Goal: Transaction & Acquisition: Book appointment/travel/reservation

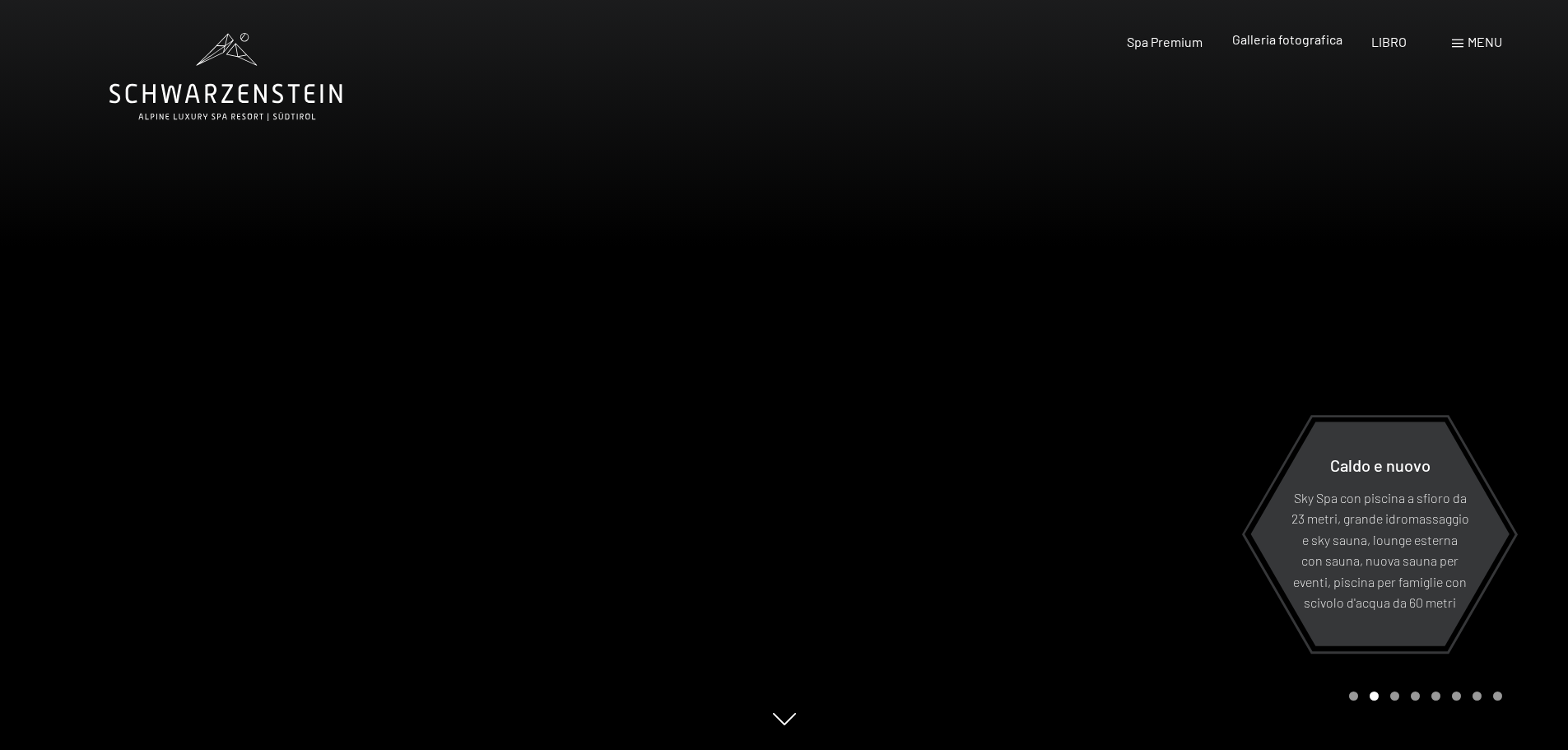
click at [1302, 43] on font "Galleria fotografica" at bounding box center [1287, 39] width 110 height 16
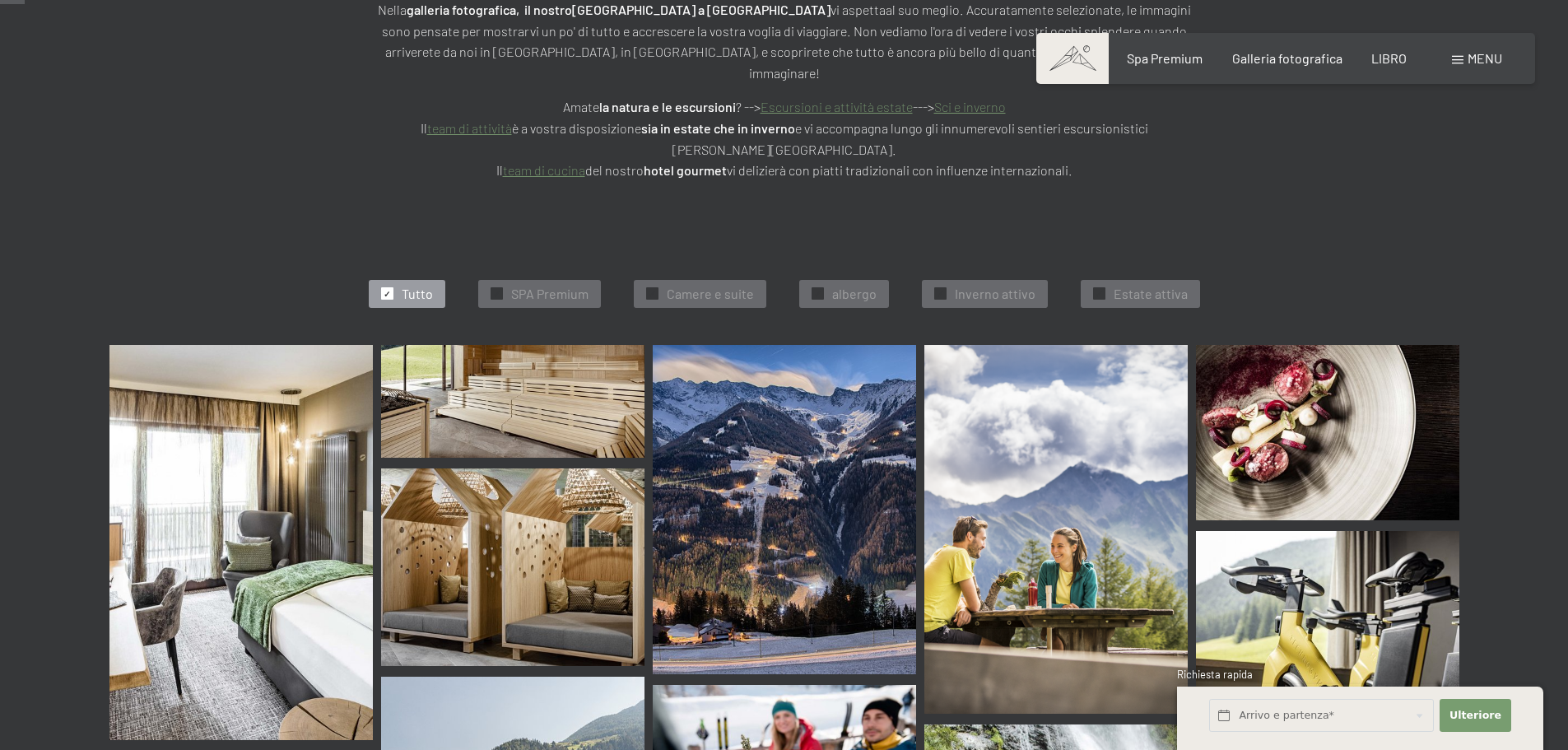
scroll to position [247, 0]
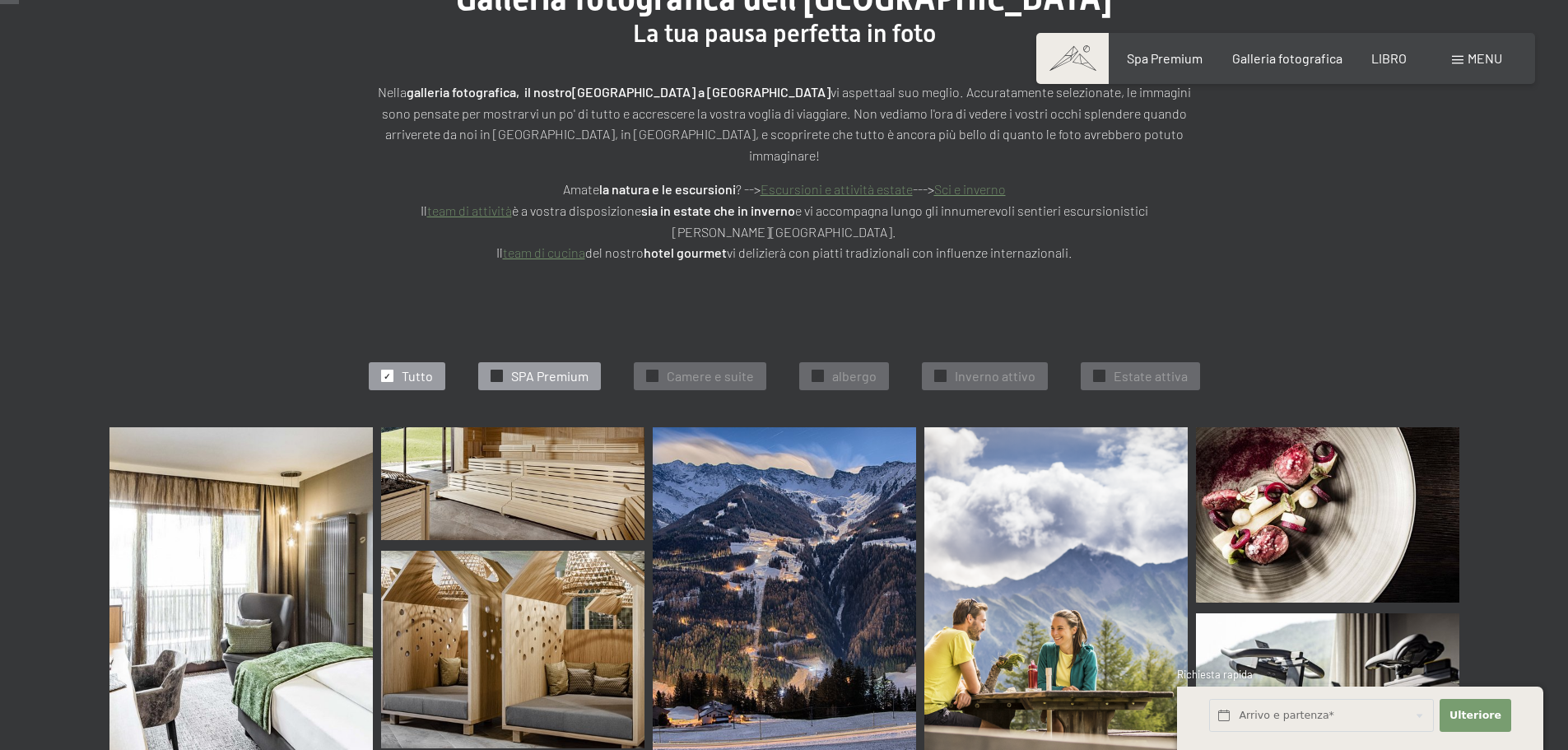
click at [509, 363] on div "✓ SPA Premium" at bounding box center [540, 376] width 123 height 28
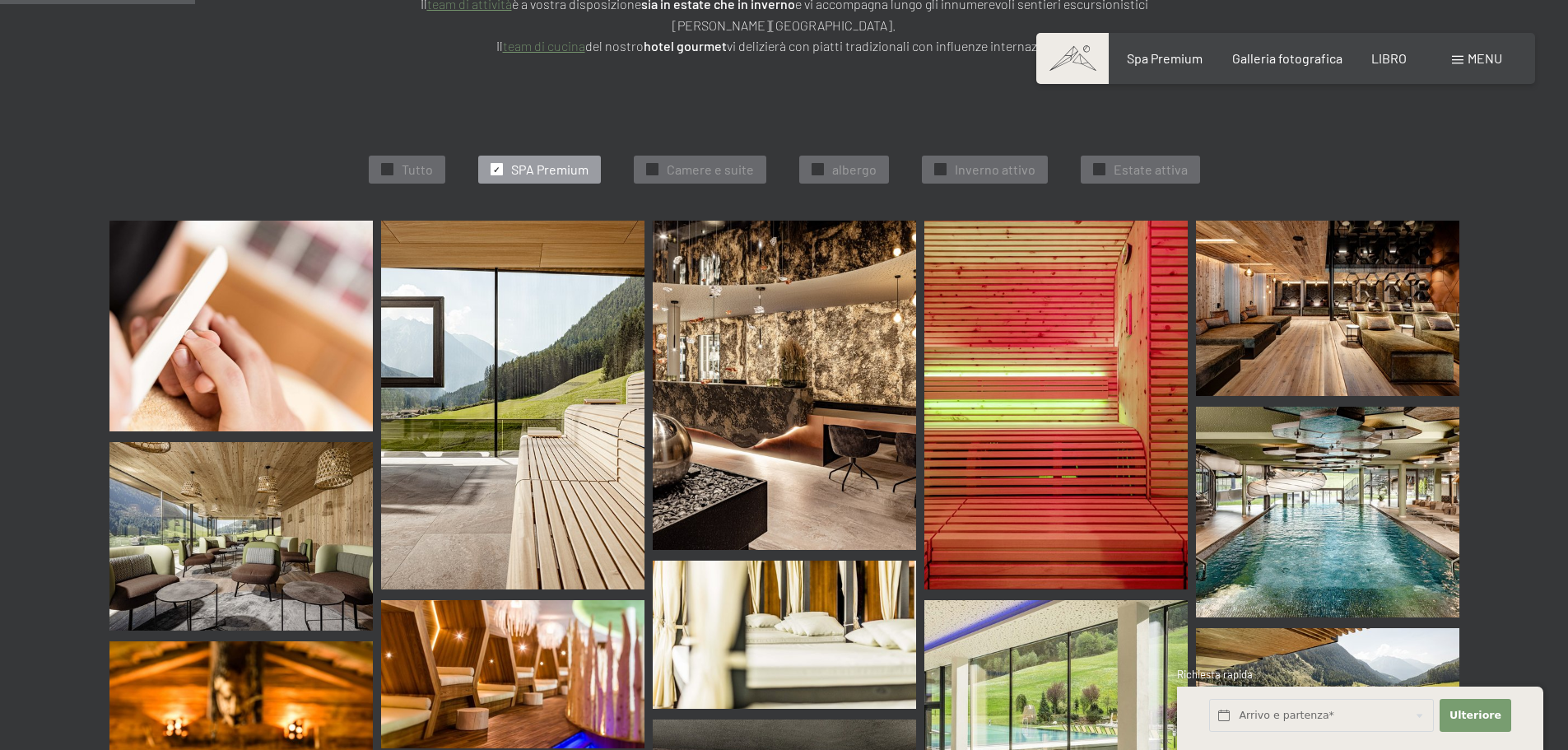
scroll to position [436, 0]
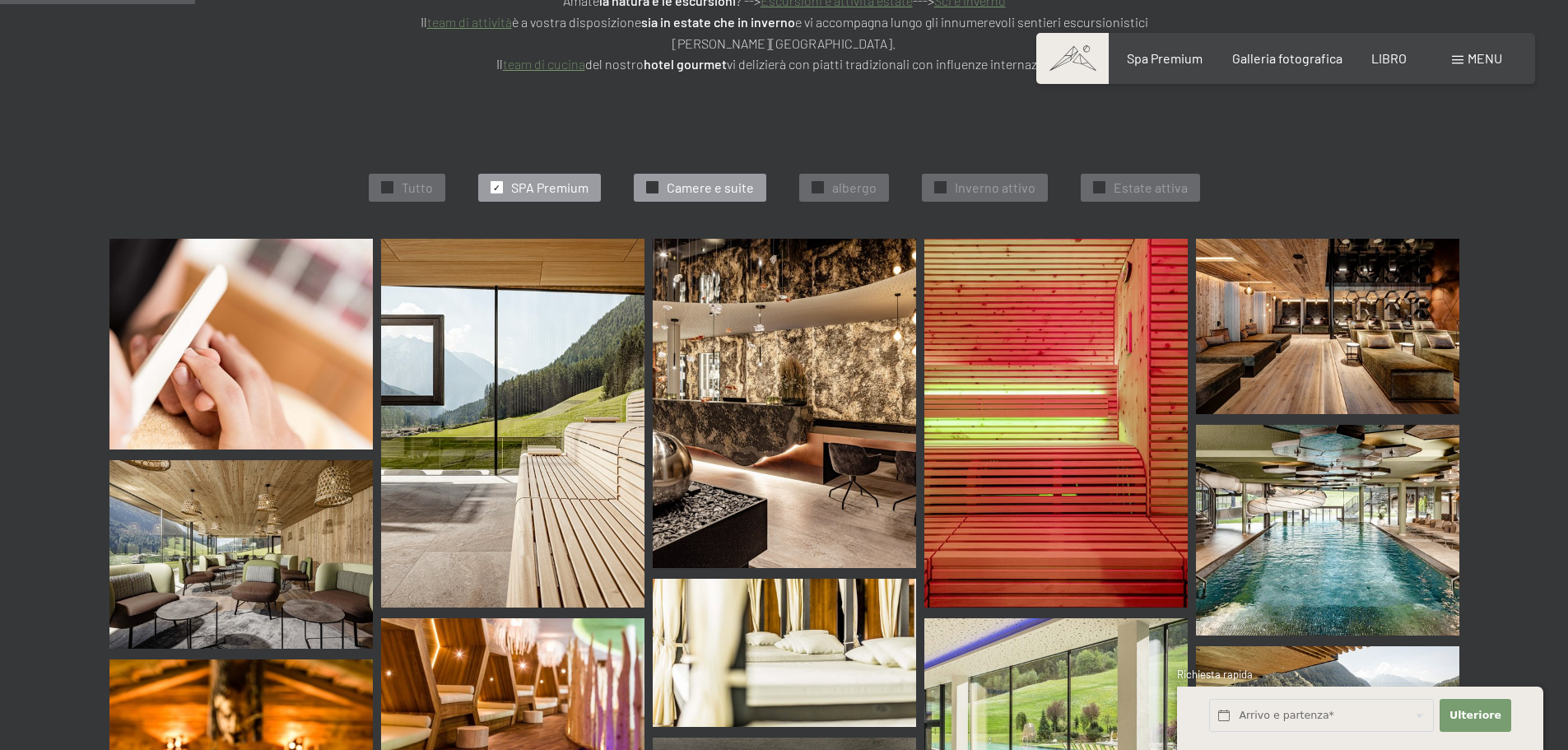
click at [666, 174] on div "✓ Camere e suite" at bounding box center [699, 187] width 133 height 28
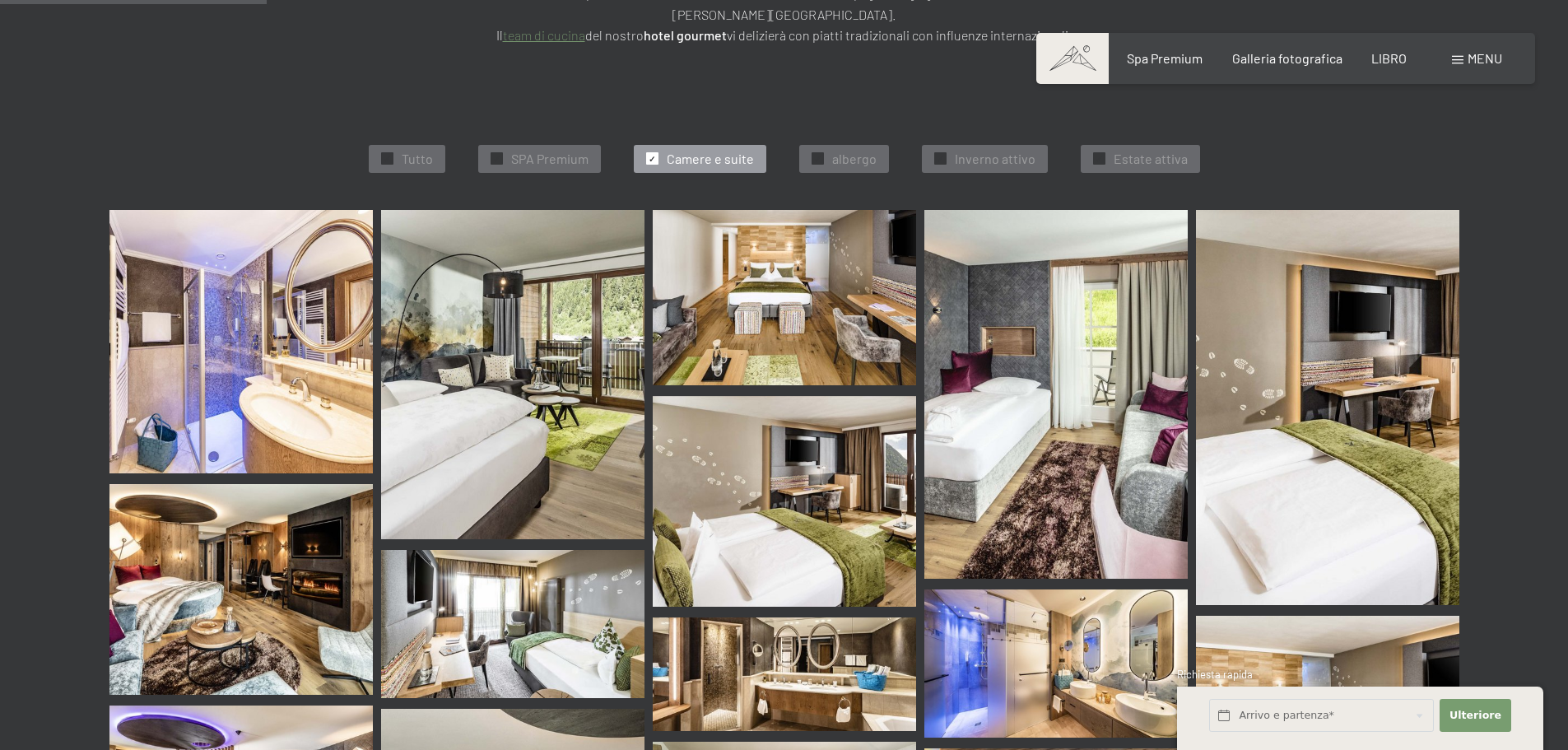
scroll to position [353, 0]
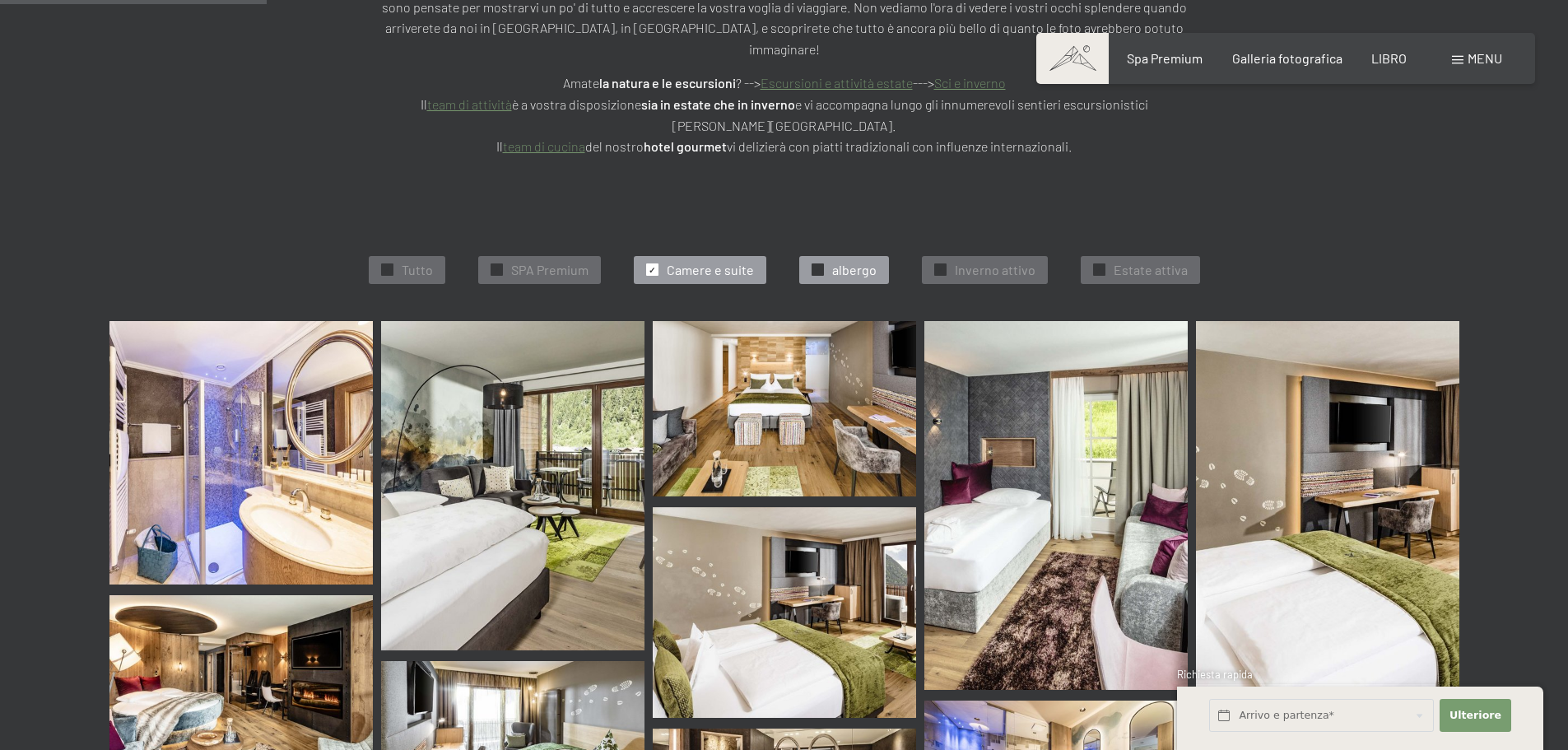
click at [828, 256] on div "✓ albergo" at bounding box center [844, 269] width 90 height 28
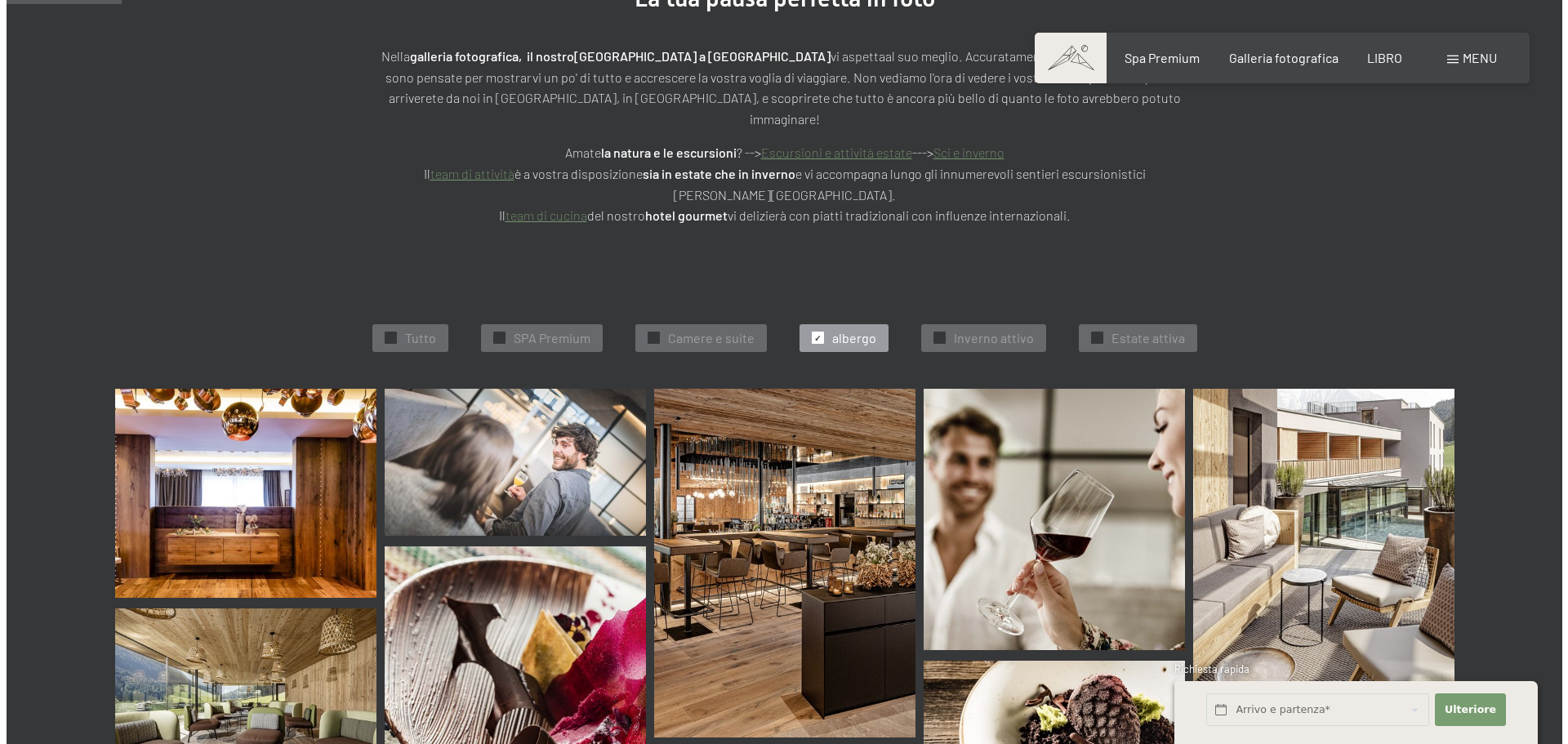
scroll to position [269, 0]
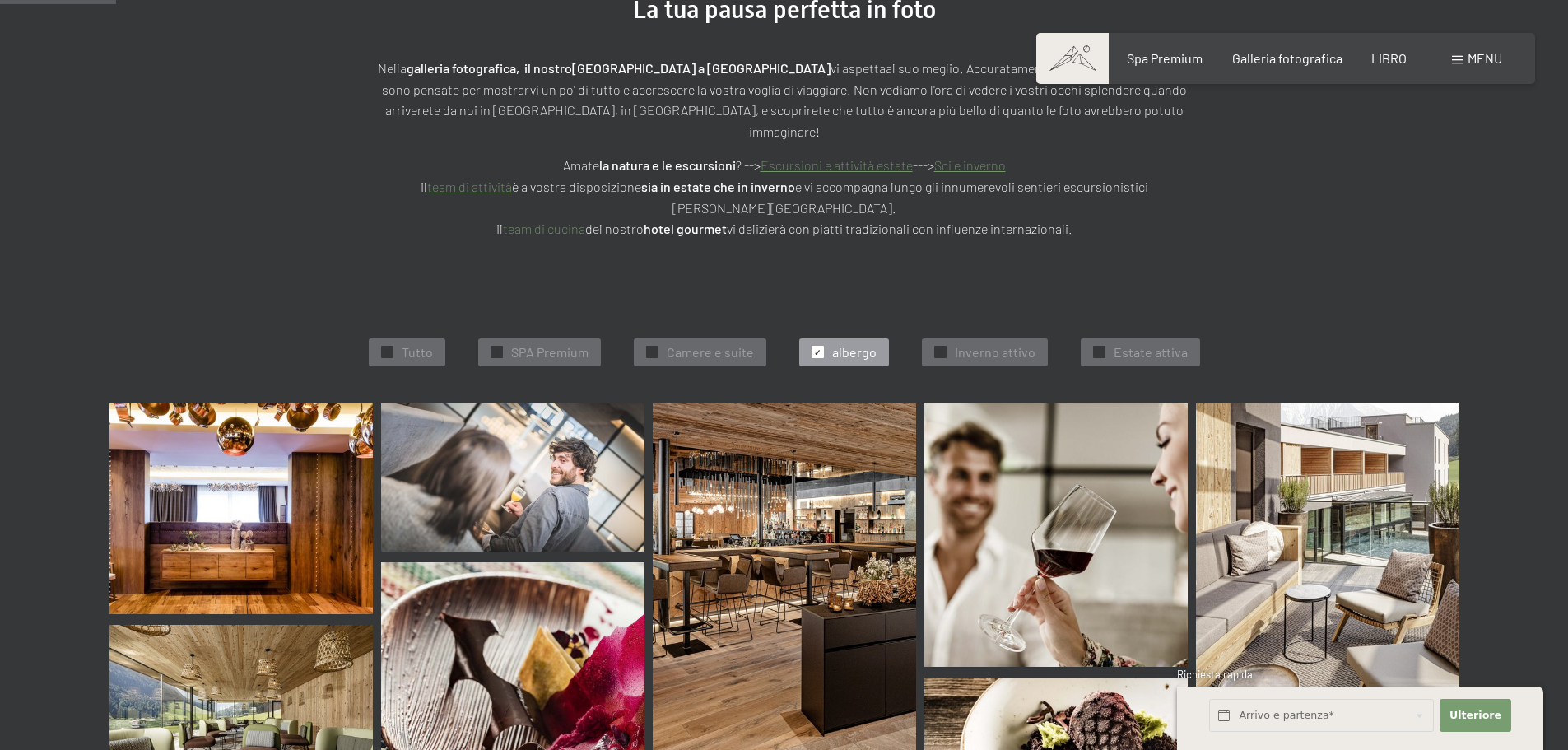
click at [1459, 65] on div "menu" at bounding box center [1477, 58] width 50 height 18
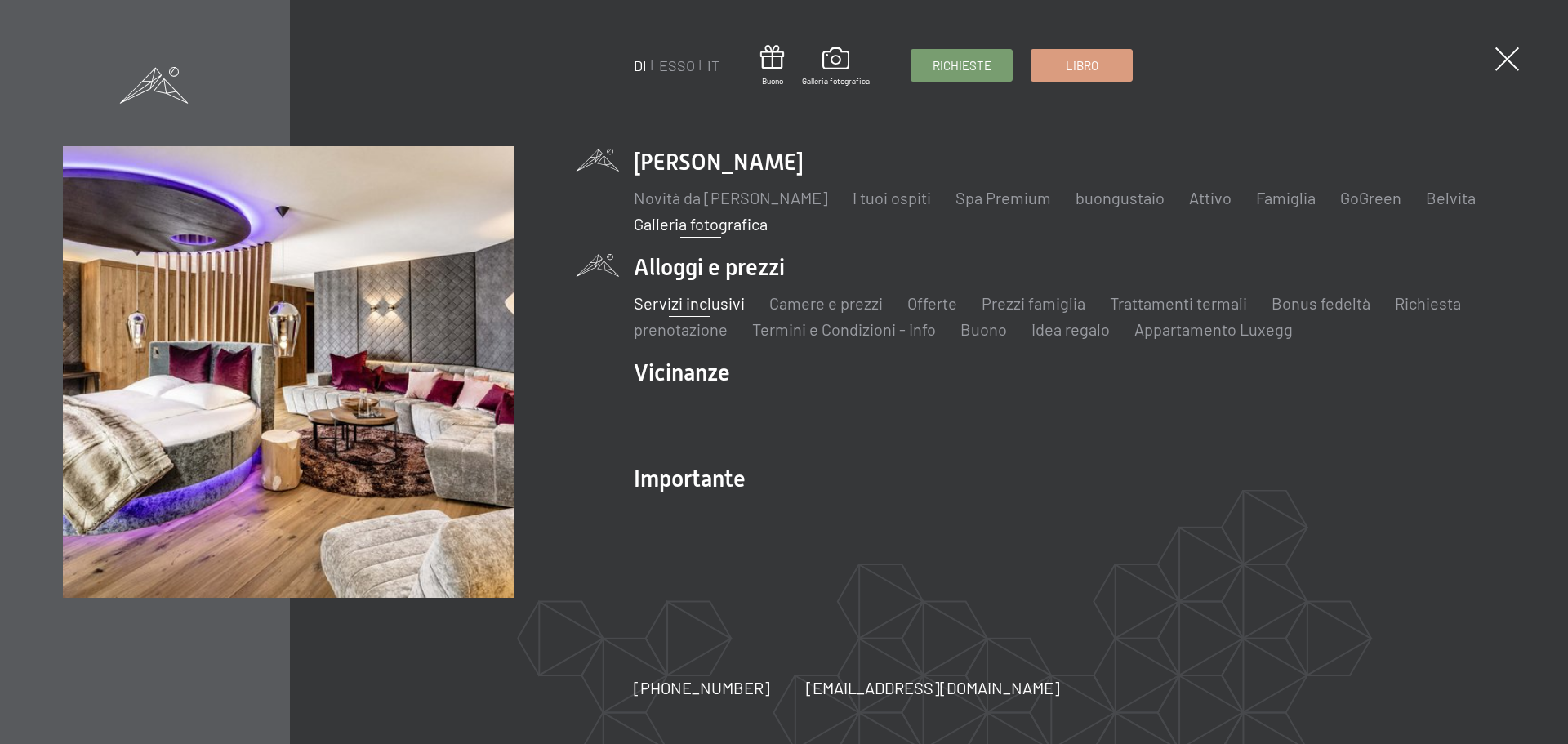
click at [718, 303] on font "Servizi inclusivi" at bounding box center [689, 303] width 111 height 19
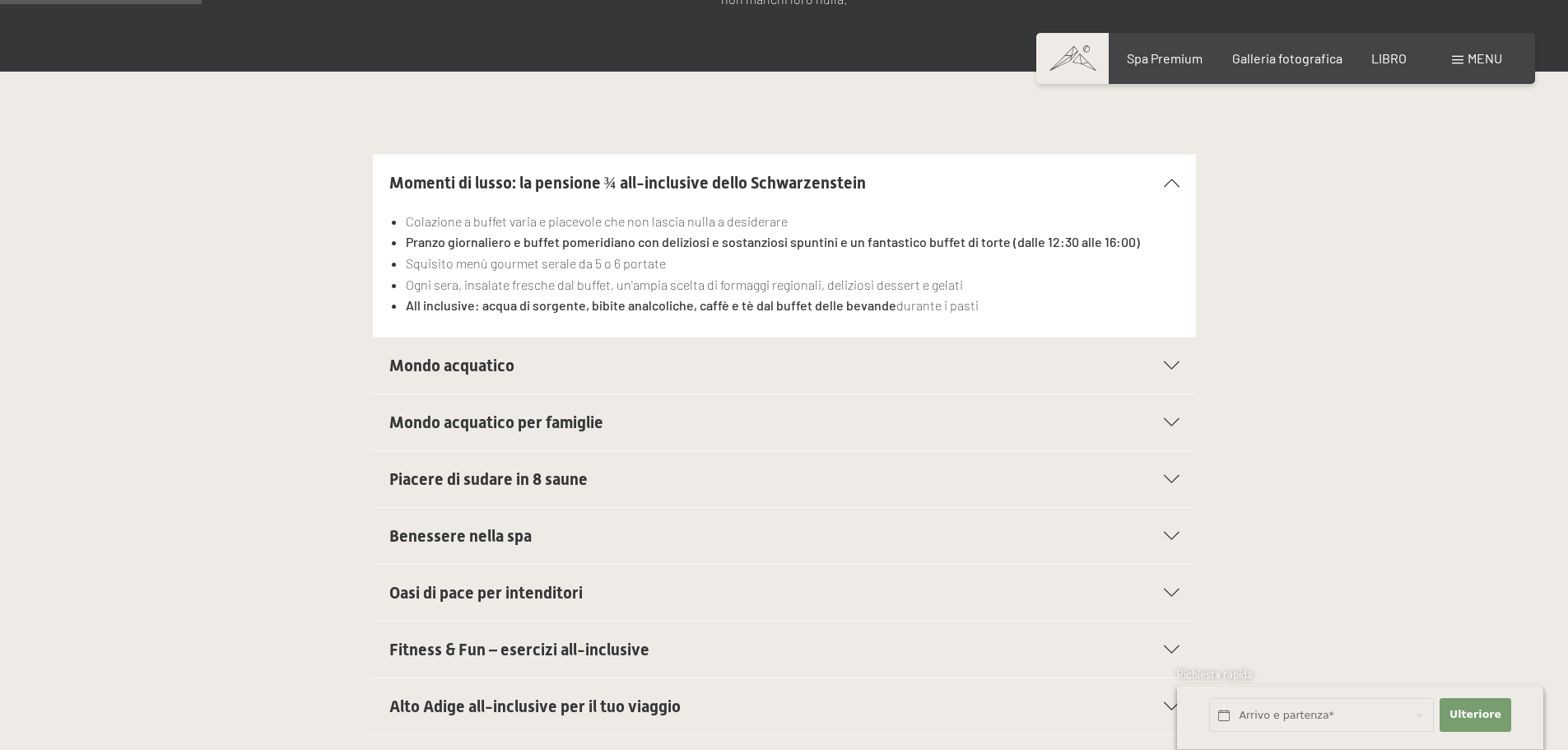
scroll to position [412, 0]
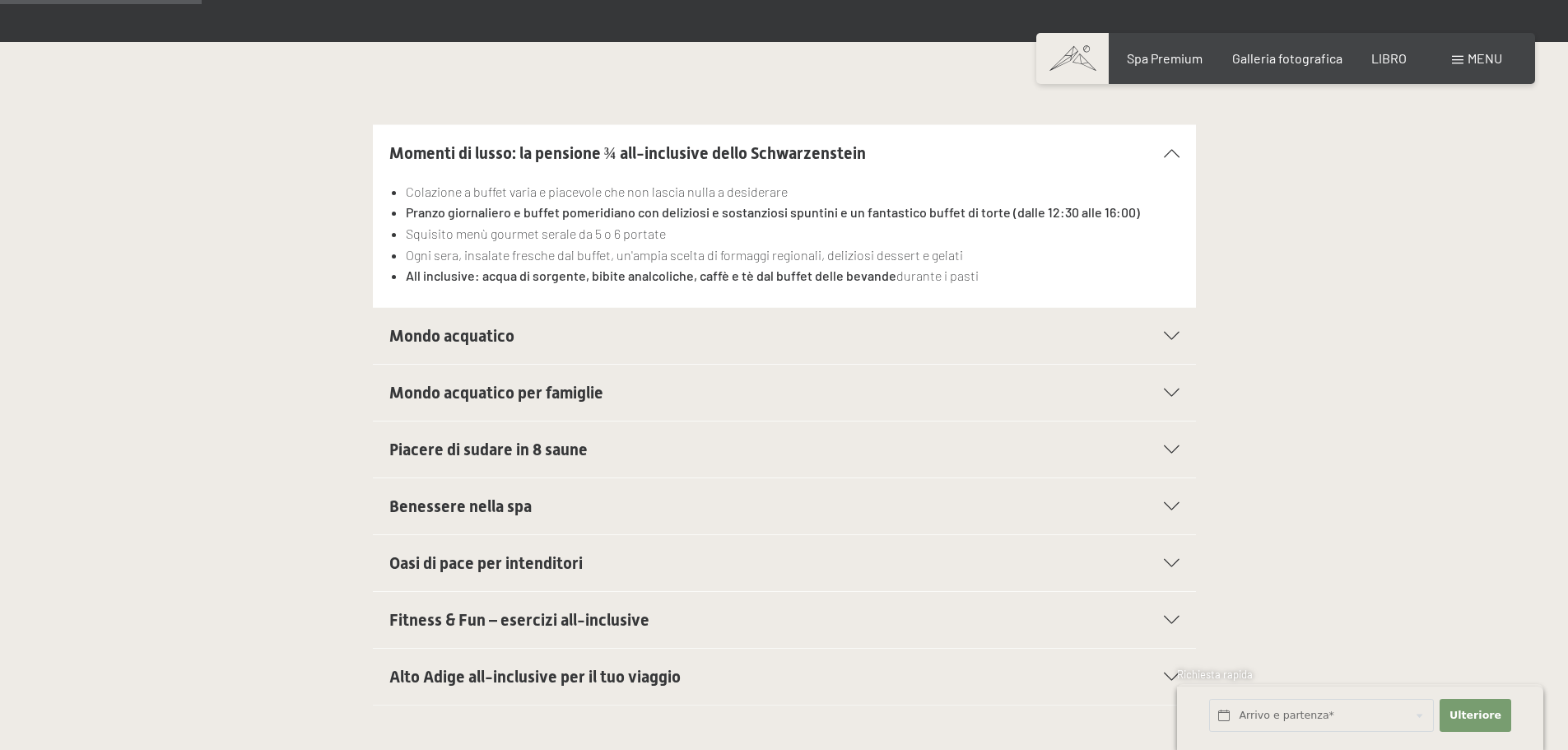
click at [1174, 331] on icon at bounding box center [1172, 335] width 16 height 8
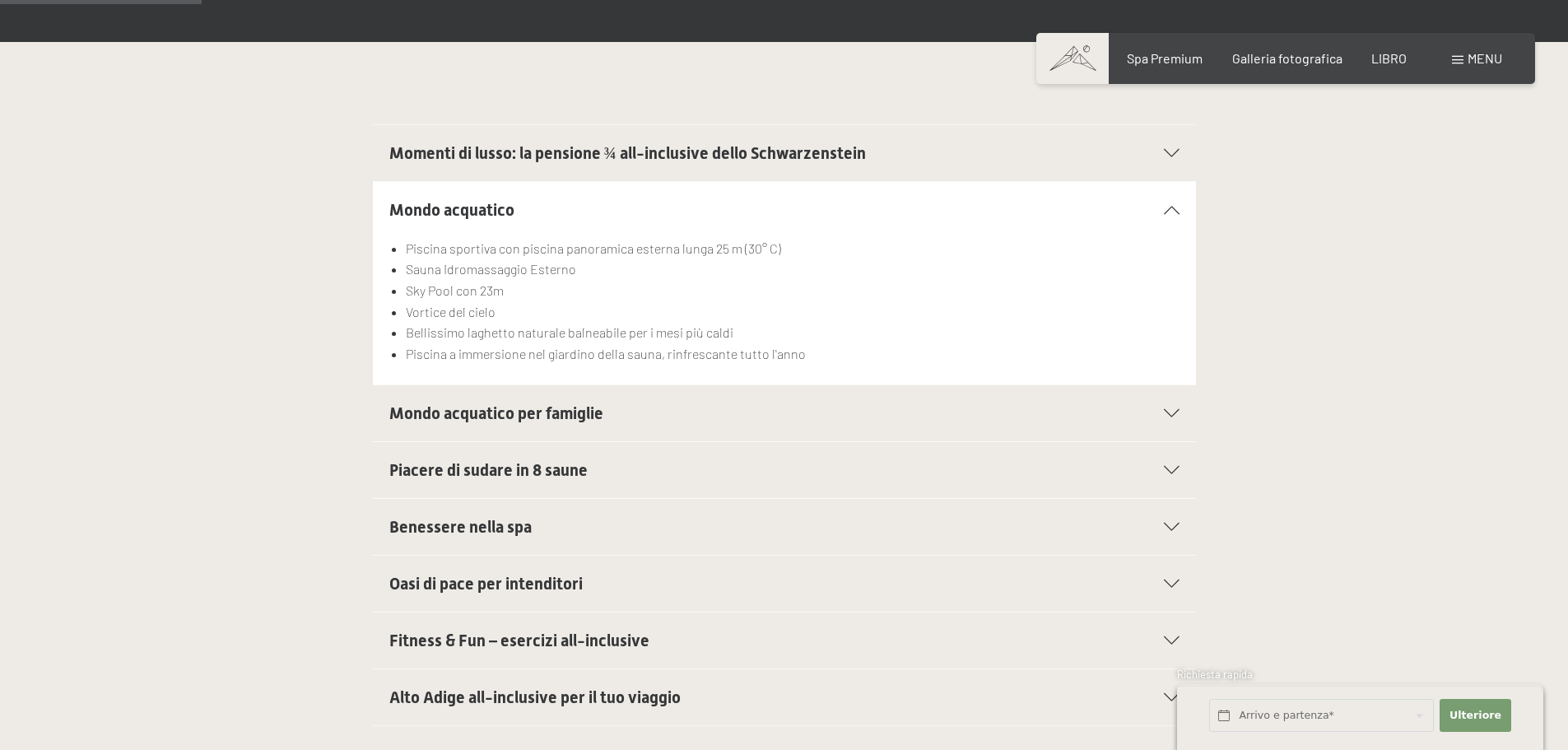
click at [1168, 466] on icon at bounding box center [1172, 469] width 16 height 8
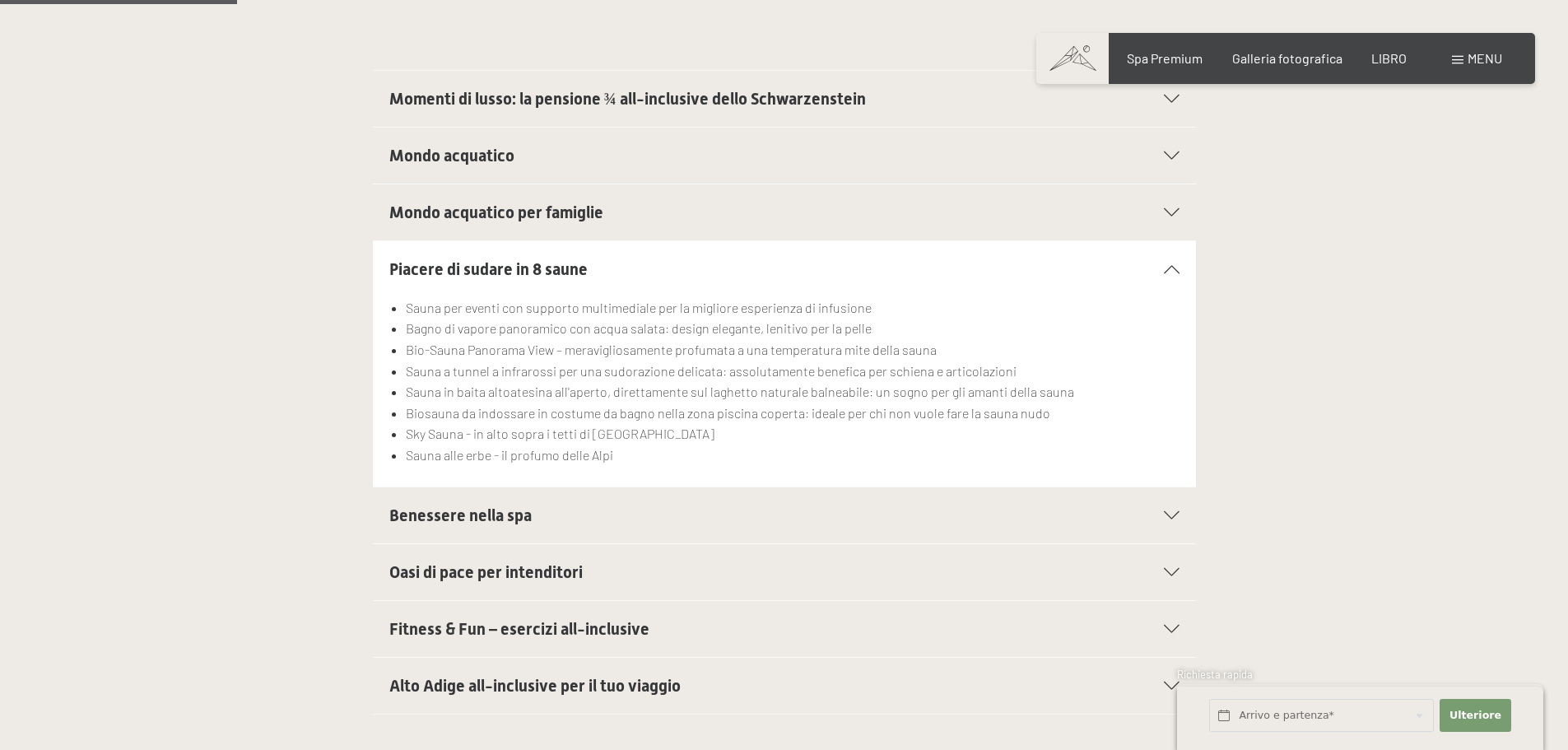
scroll to position [493, 0]
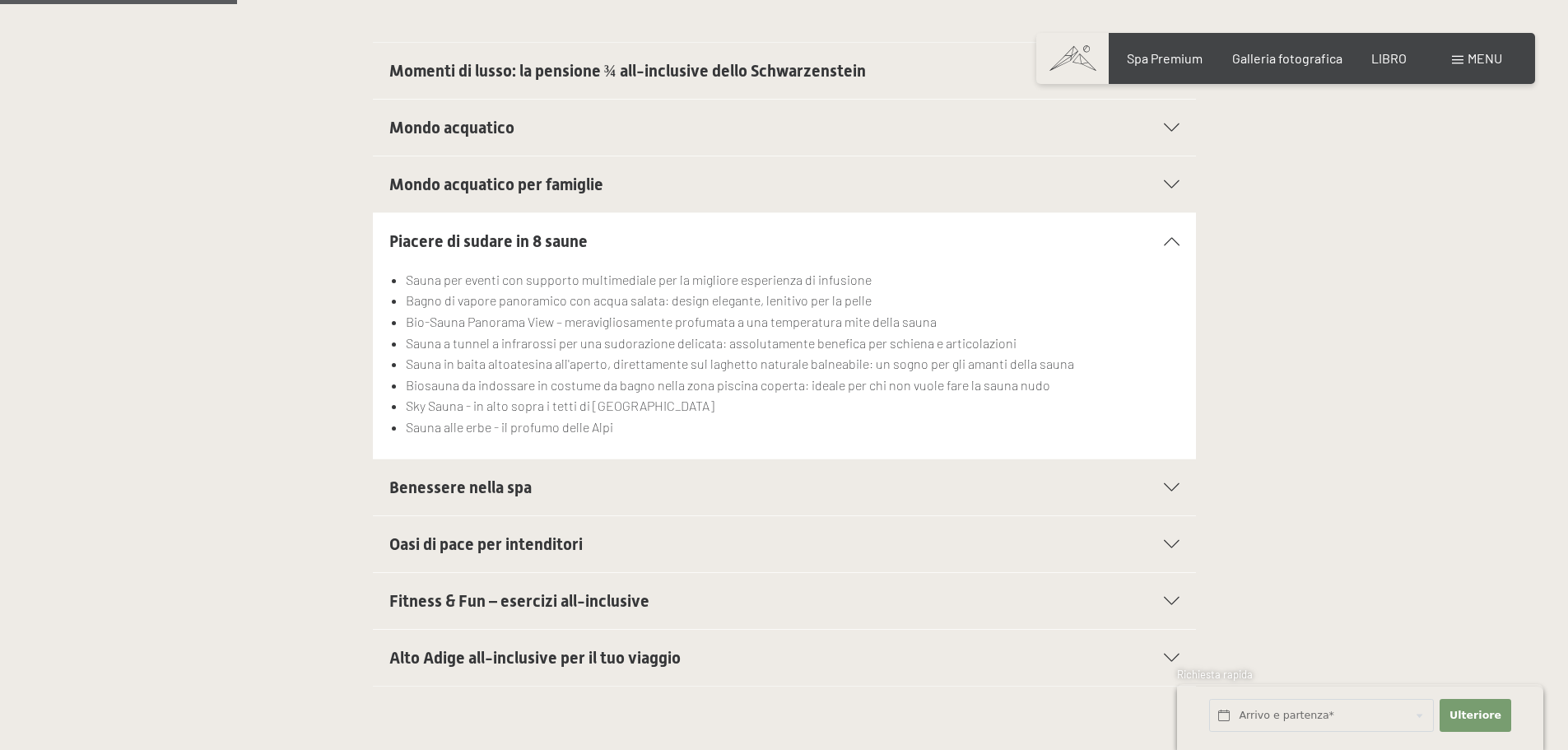
click at [1172, 483] on icon at bounding box center [1172, 486] width 16 height 8
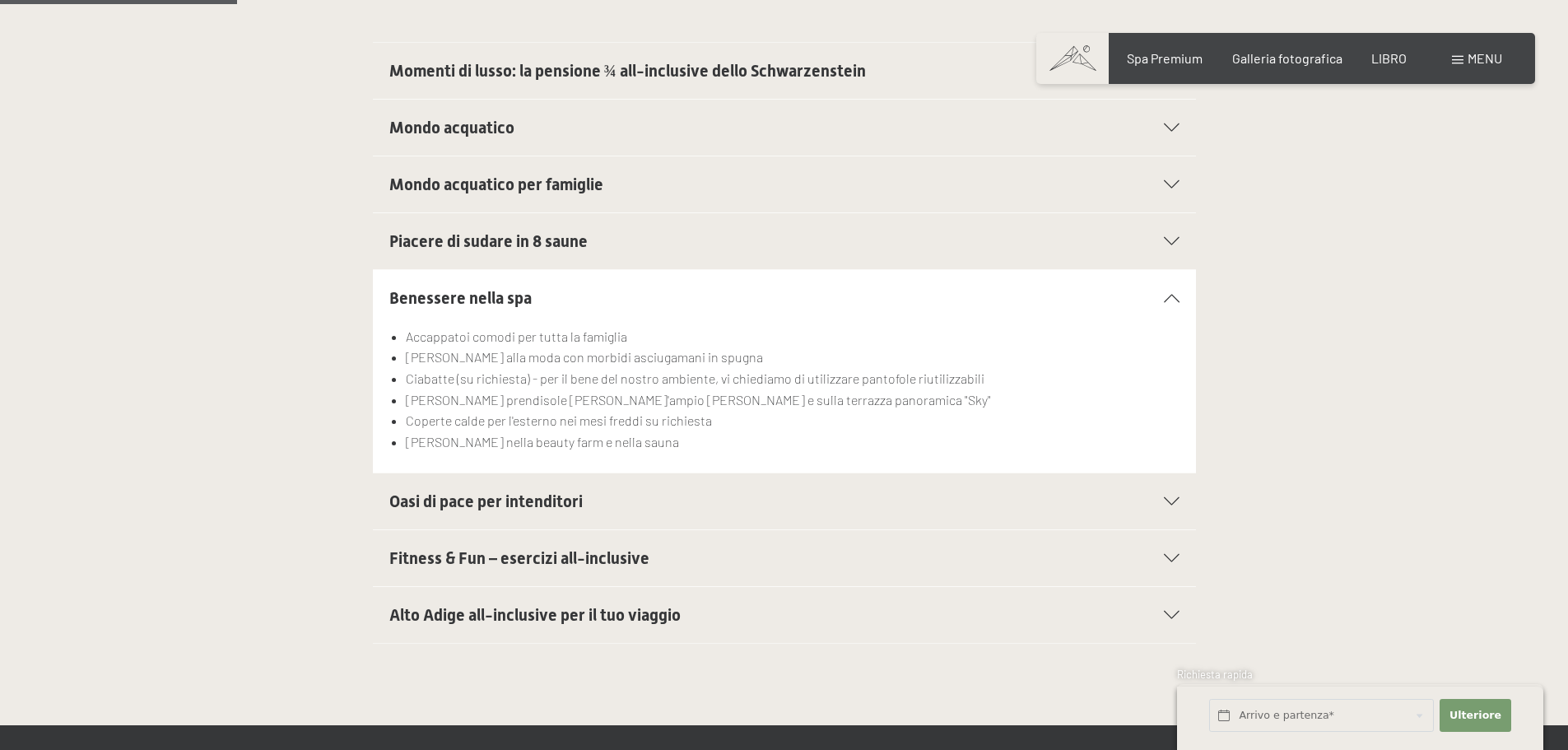
click at [1175, 497] on icon at bounding box center [1172, 501] width 16 height 8
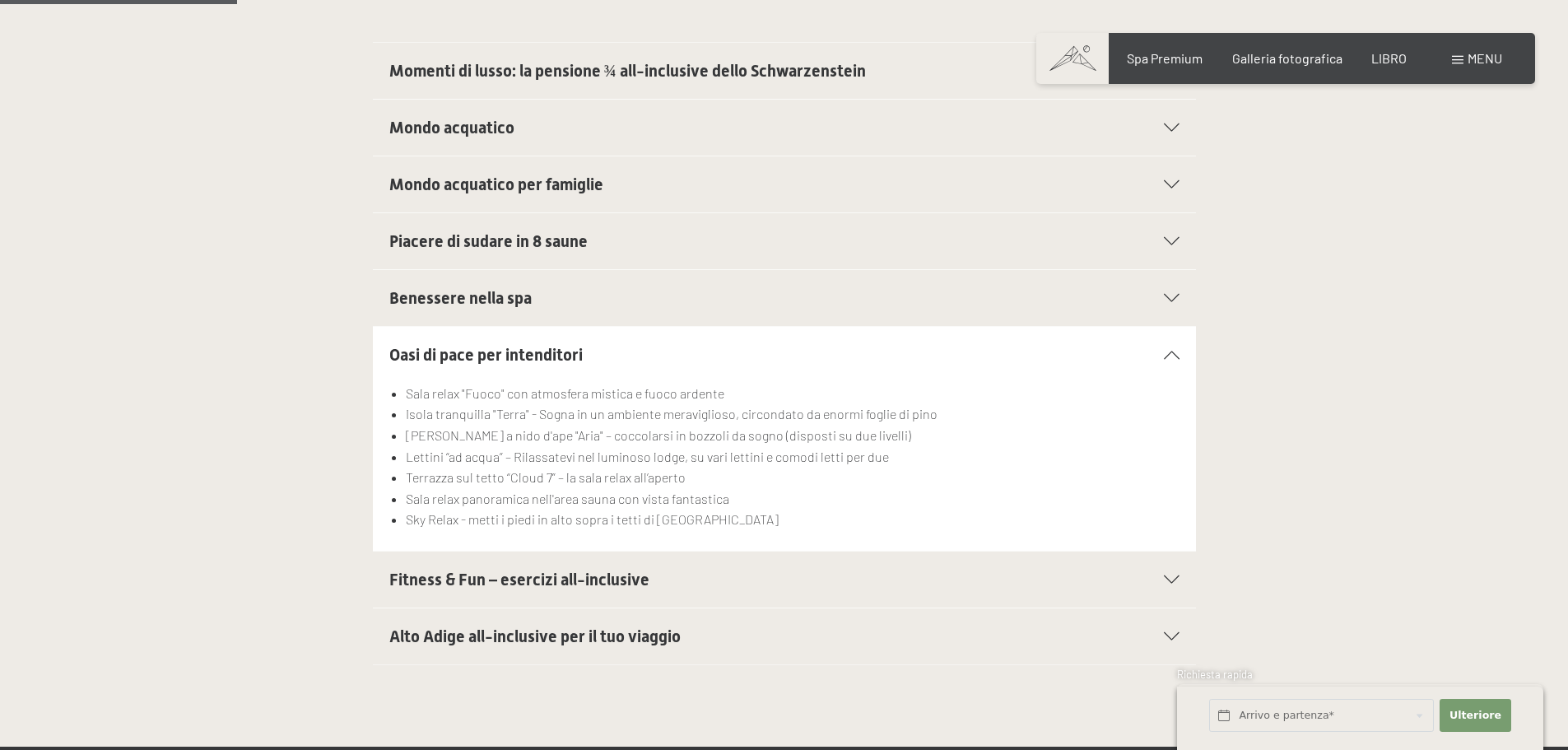
click at [1173, 575] on icon at bounding box center [1172, 579] width 16 height 8
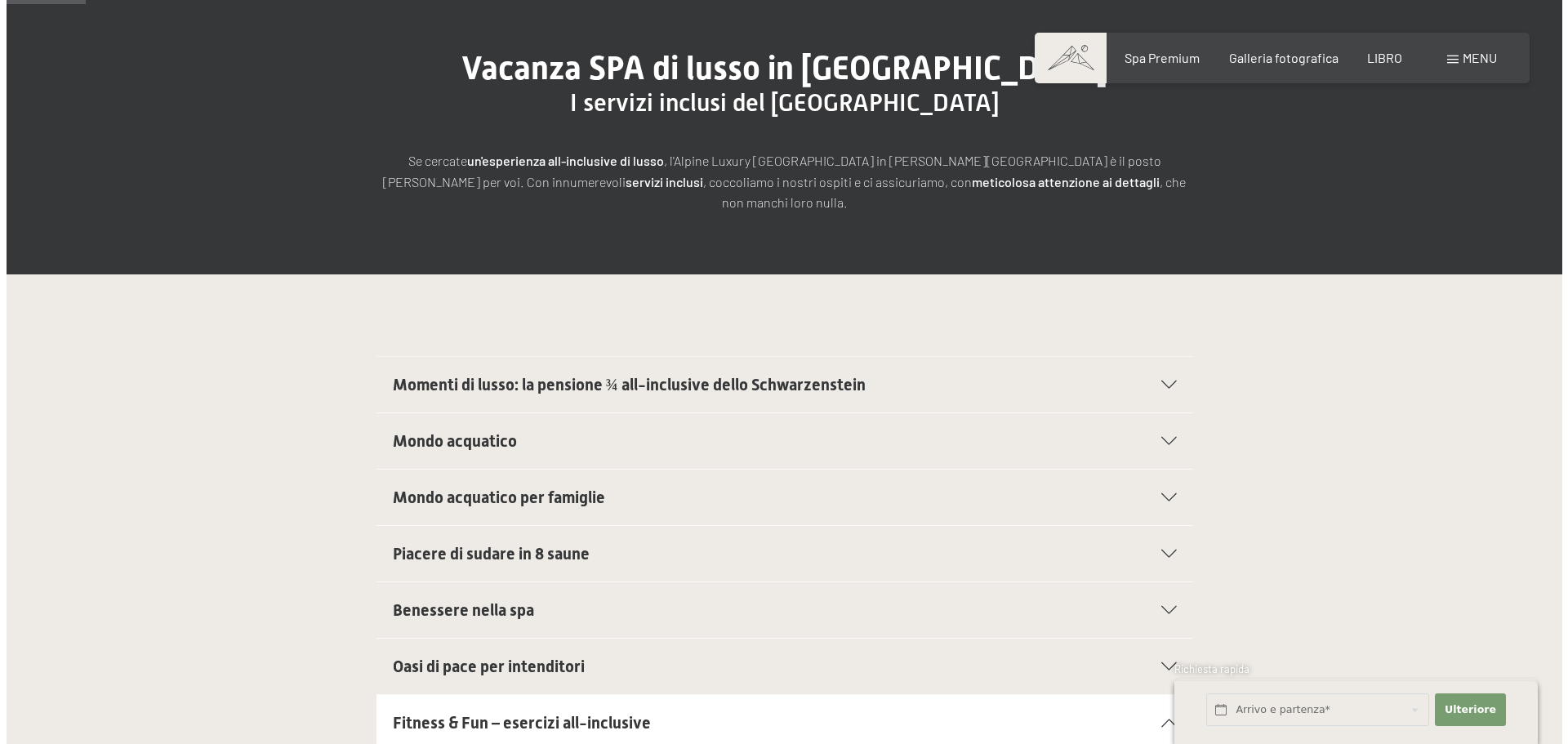
scroll to position [163, 0]
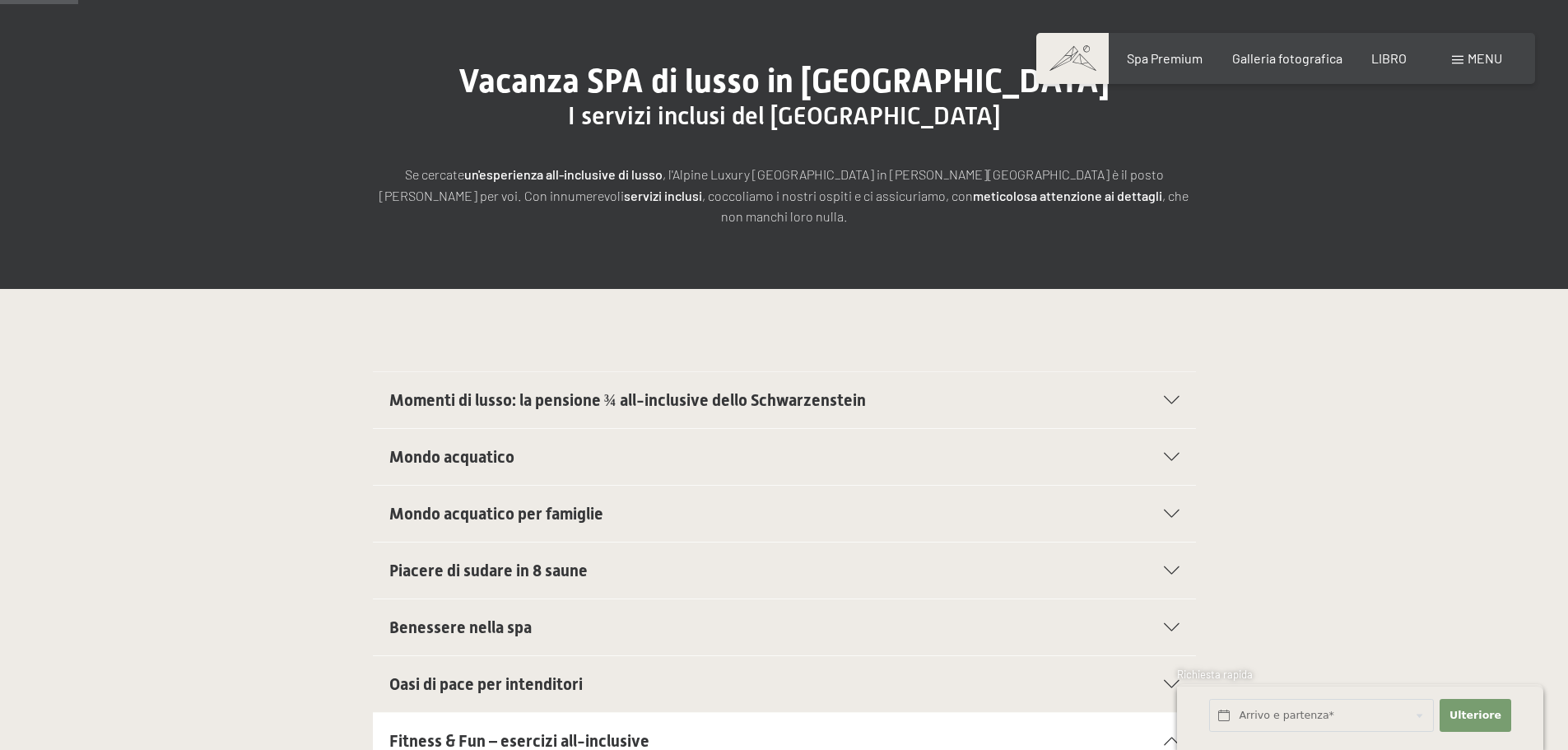
click at [1454, 53] on div "menu" at bounding box center [1477, 58] width 50 height 18
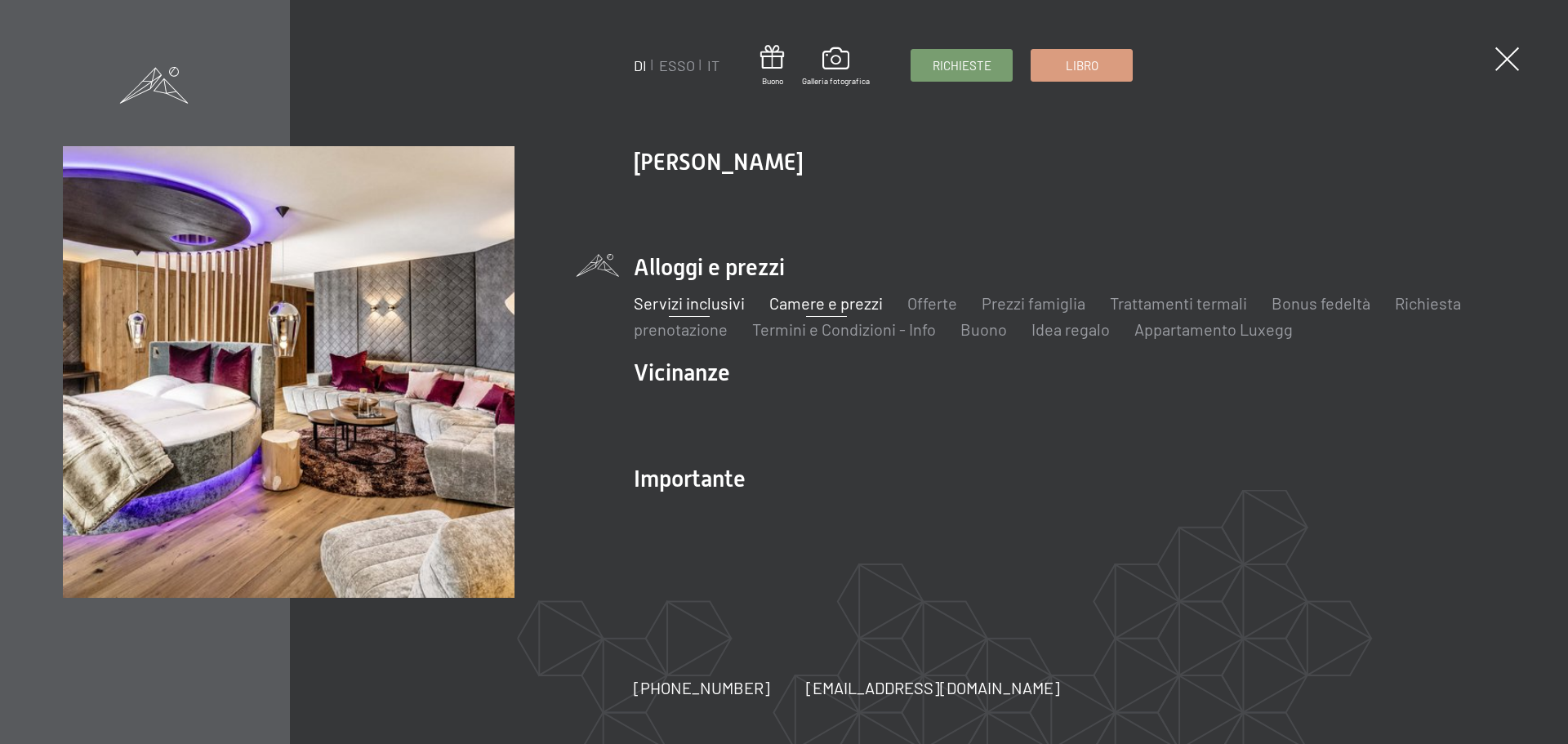
click at [831, 305] on font "Camere e prezzi" at bounding box center [826, 303] width 113 height 19
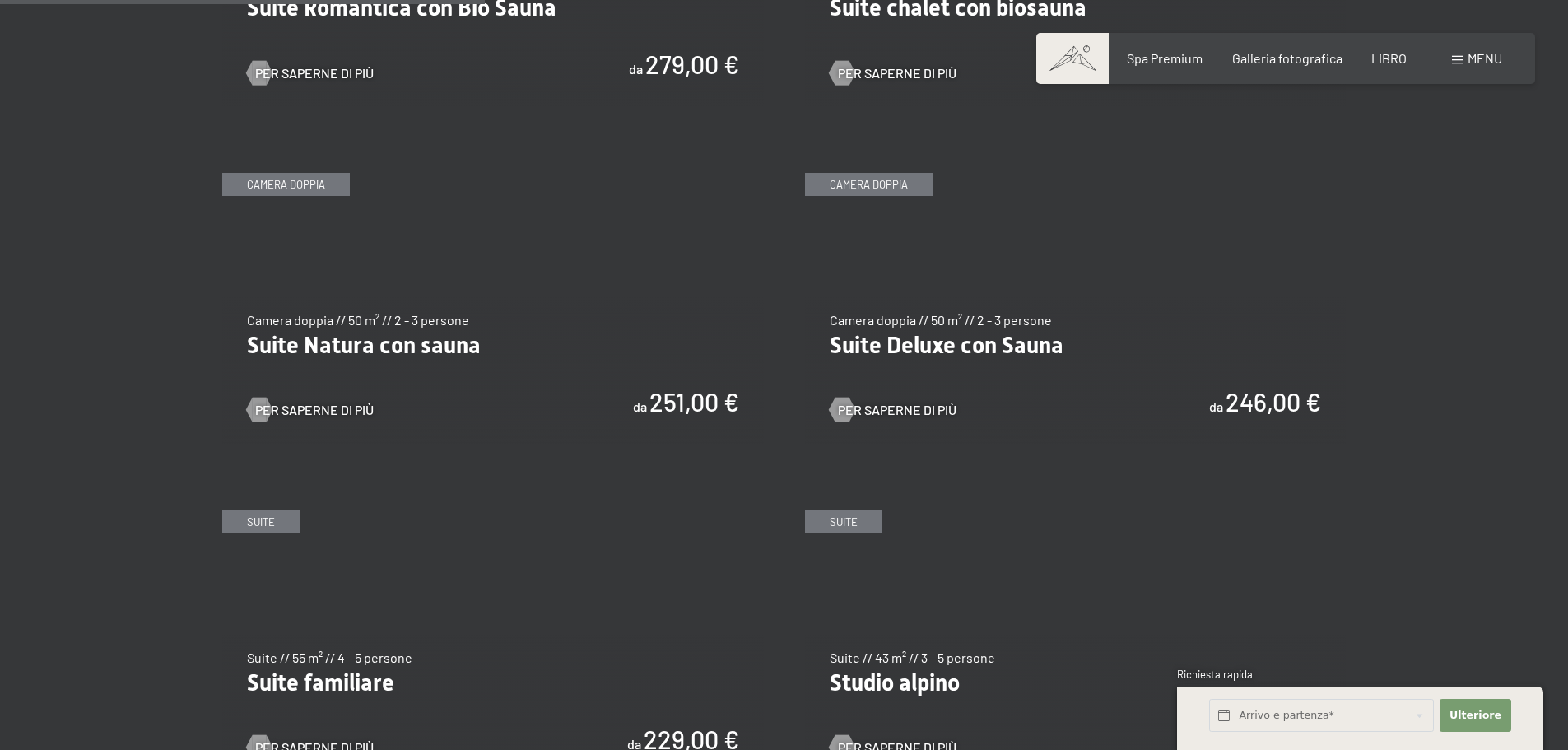
scroll to position [1646, 0]
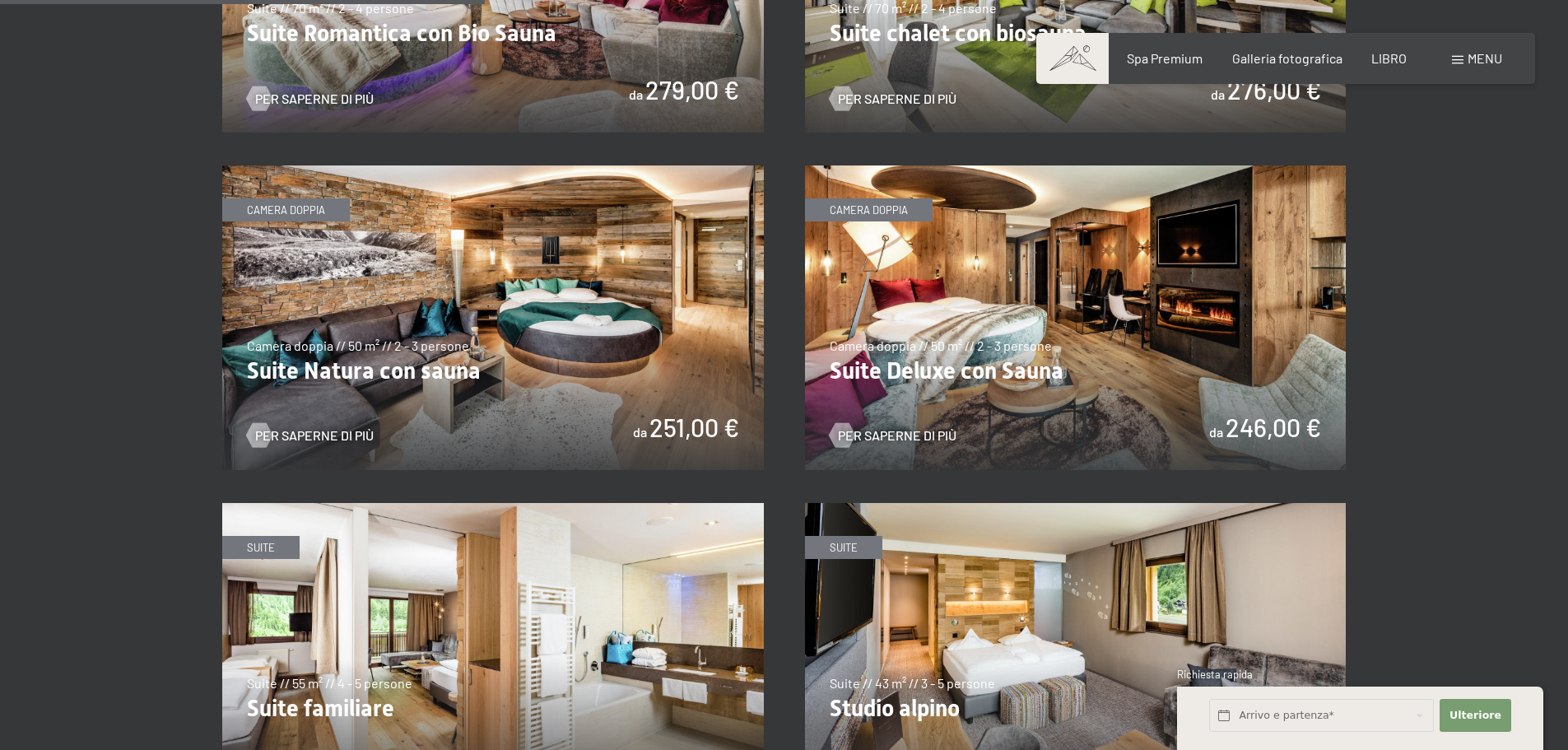
click at [1014, 277] on img at bounding box center [1076, 318] width 542 height 305
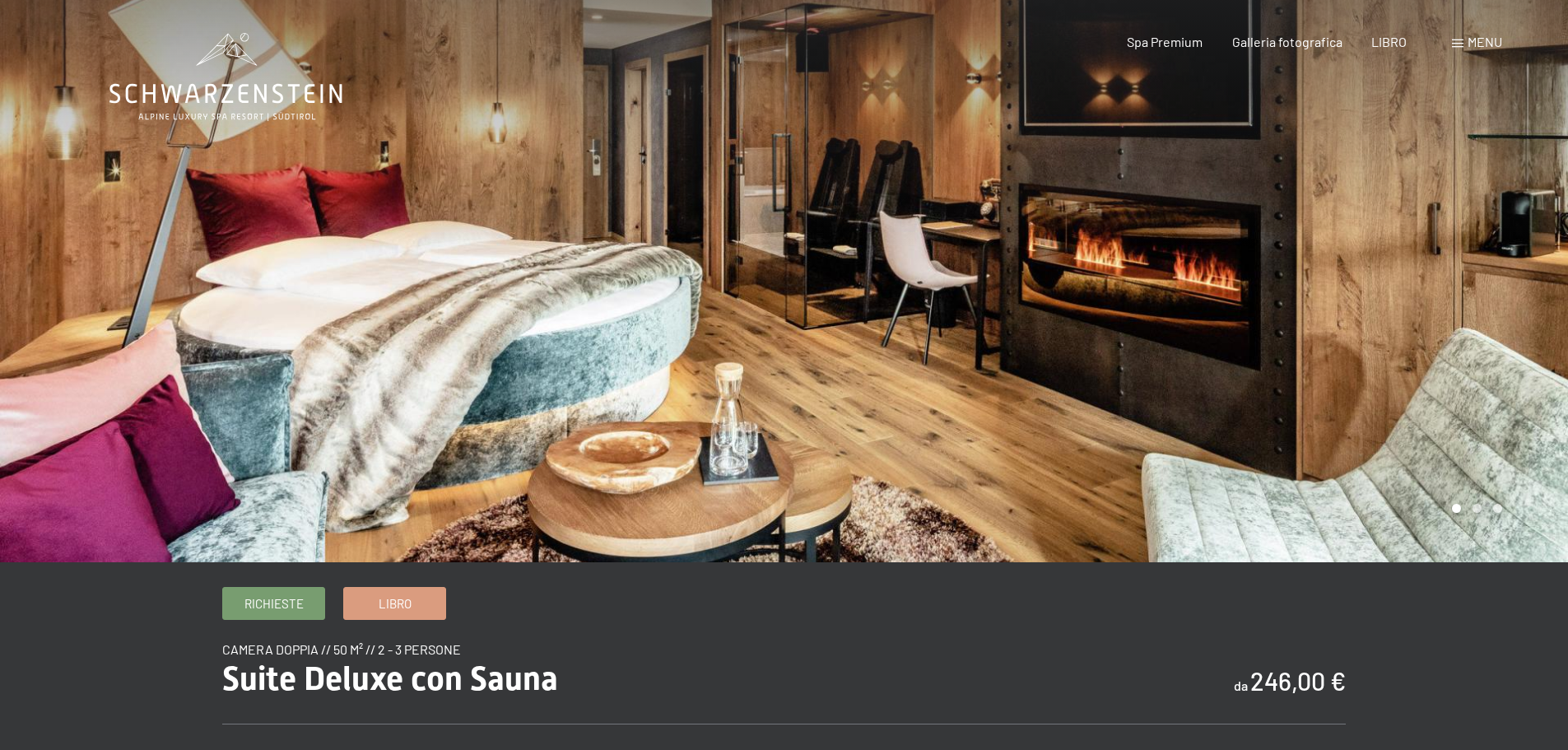
click at [1281, 470] on div at bounding box center [1176, 281] width 784 height 562
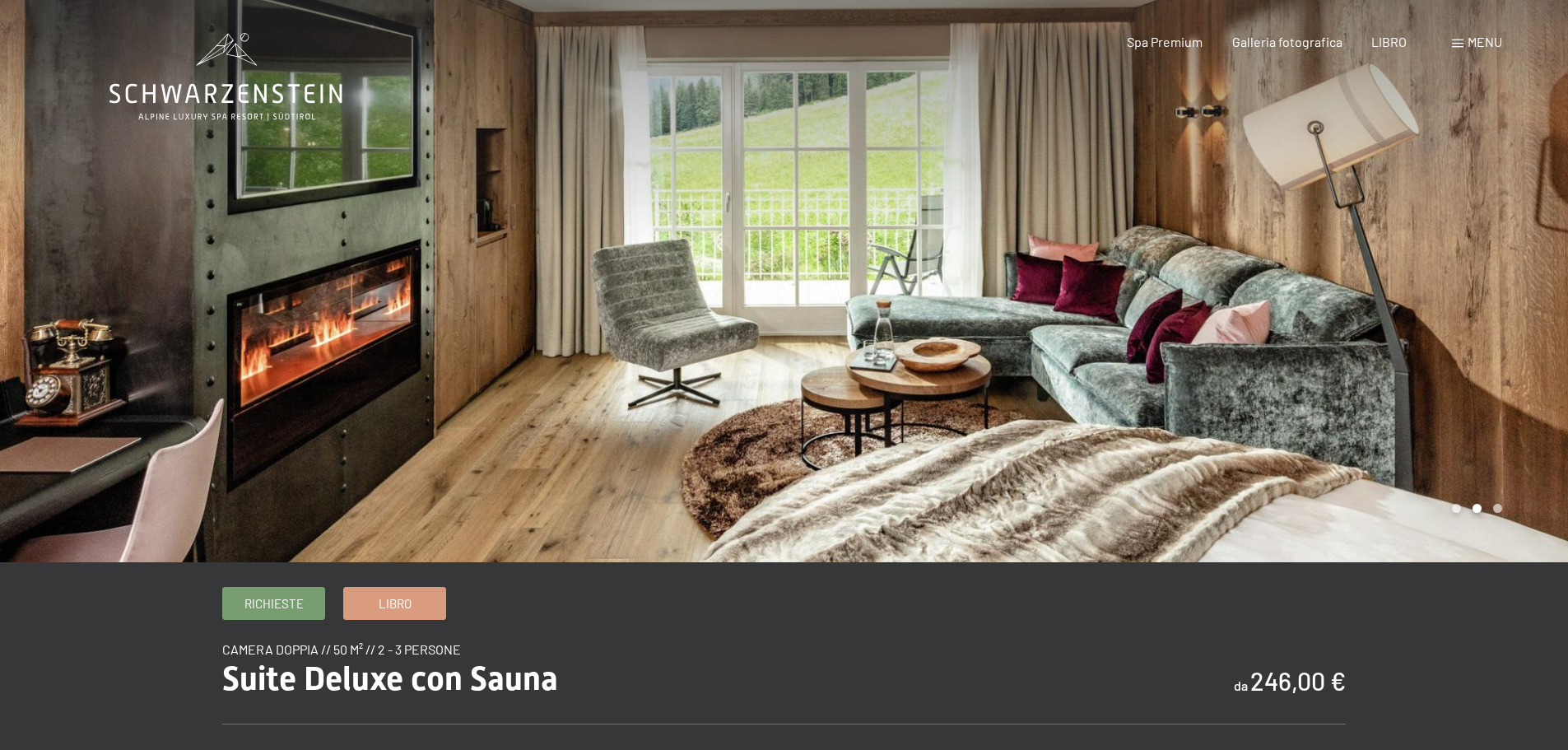
click at [1281, 470] on div at bounding box center [1176, 281] width 784 height 562
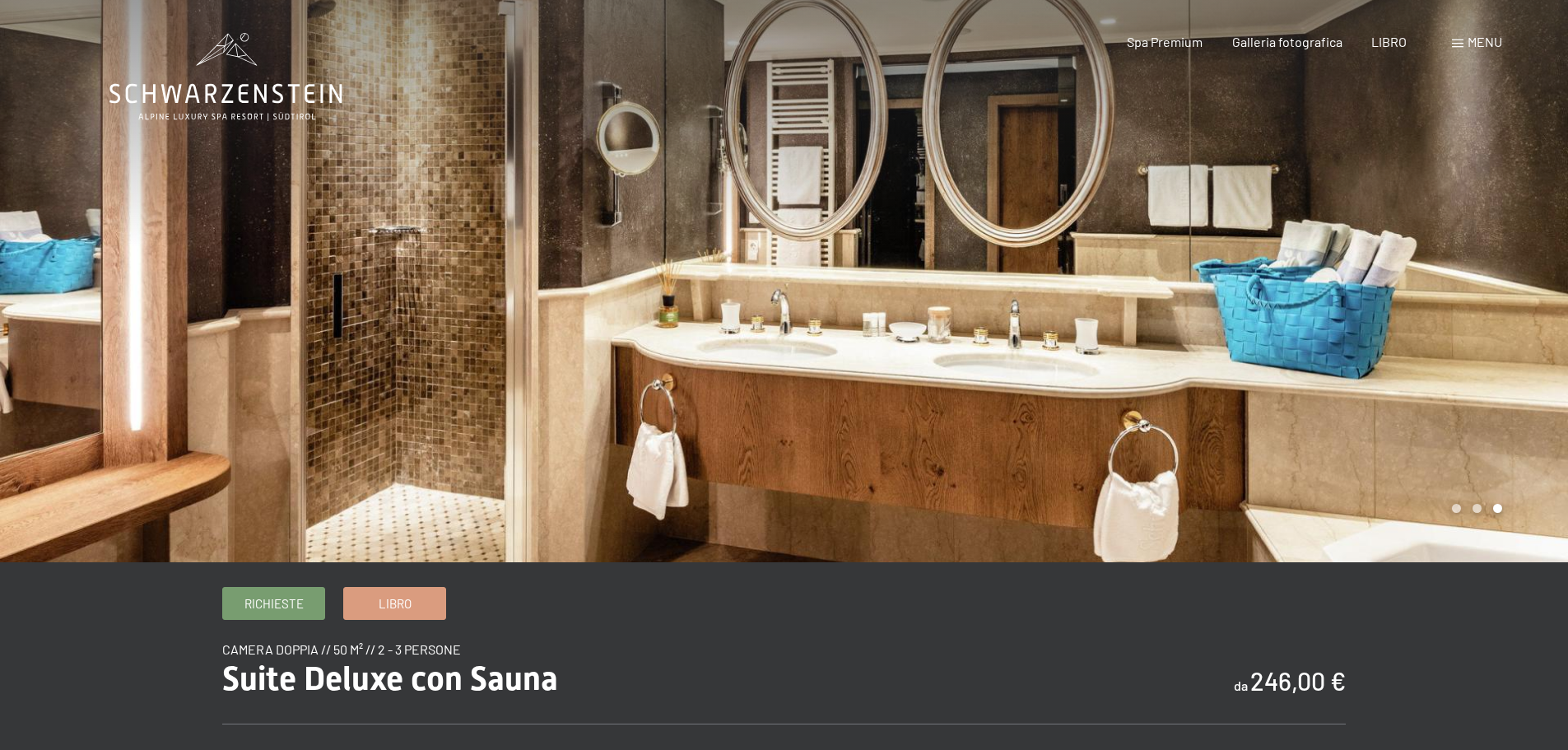
click at [1281, 470] on div at bounding box center [1176, 281] width 784 height 562
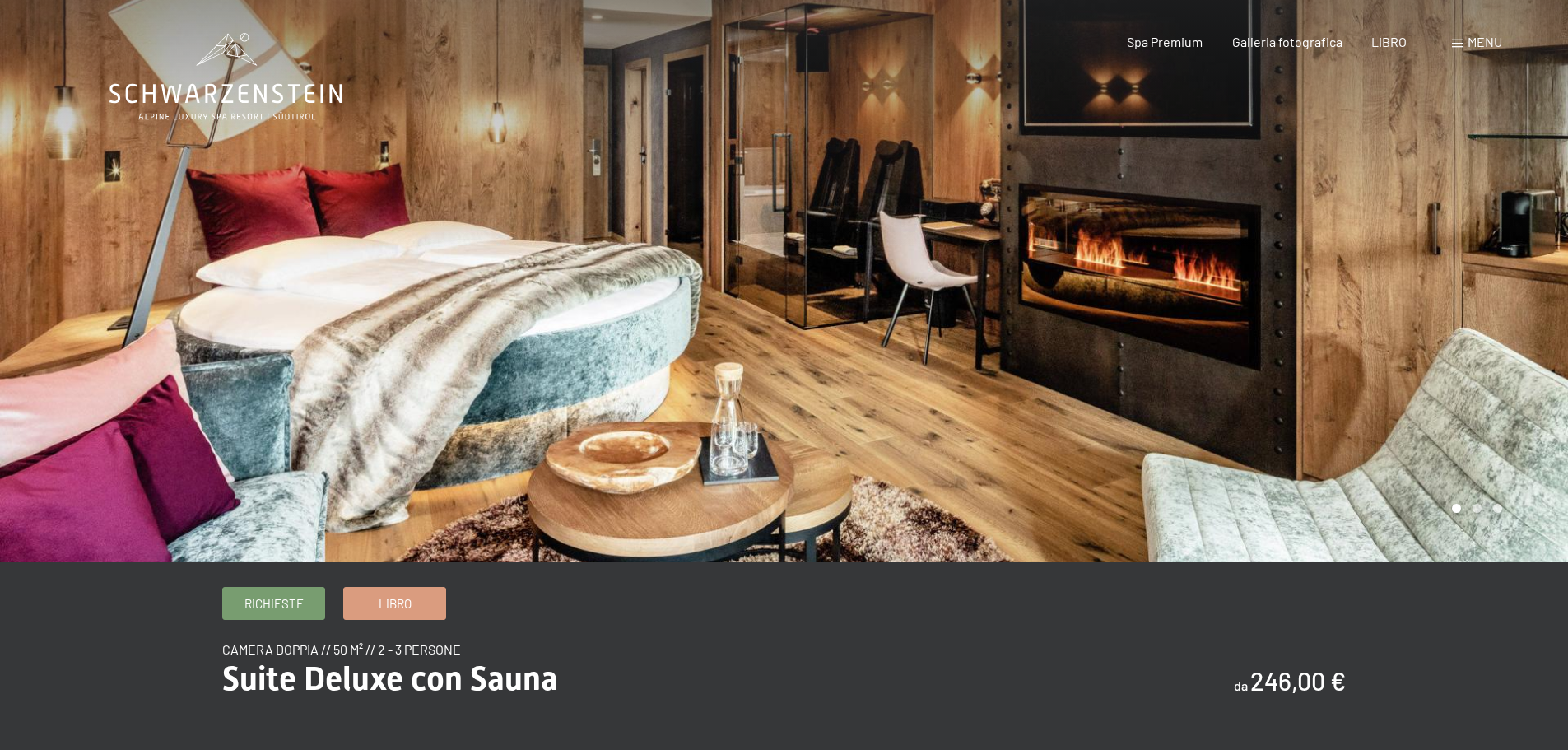
click at [1281, 470] on div at bounding box center [1176, 281] width 784 height 562
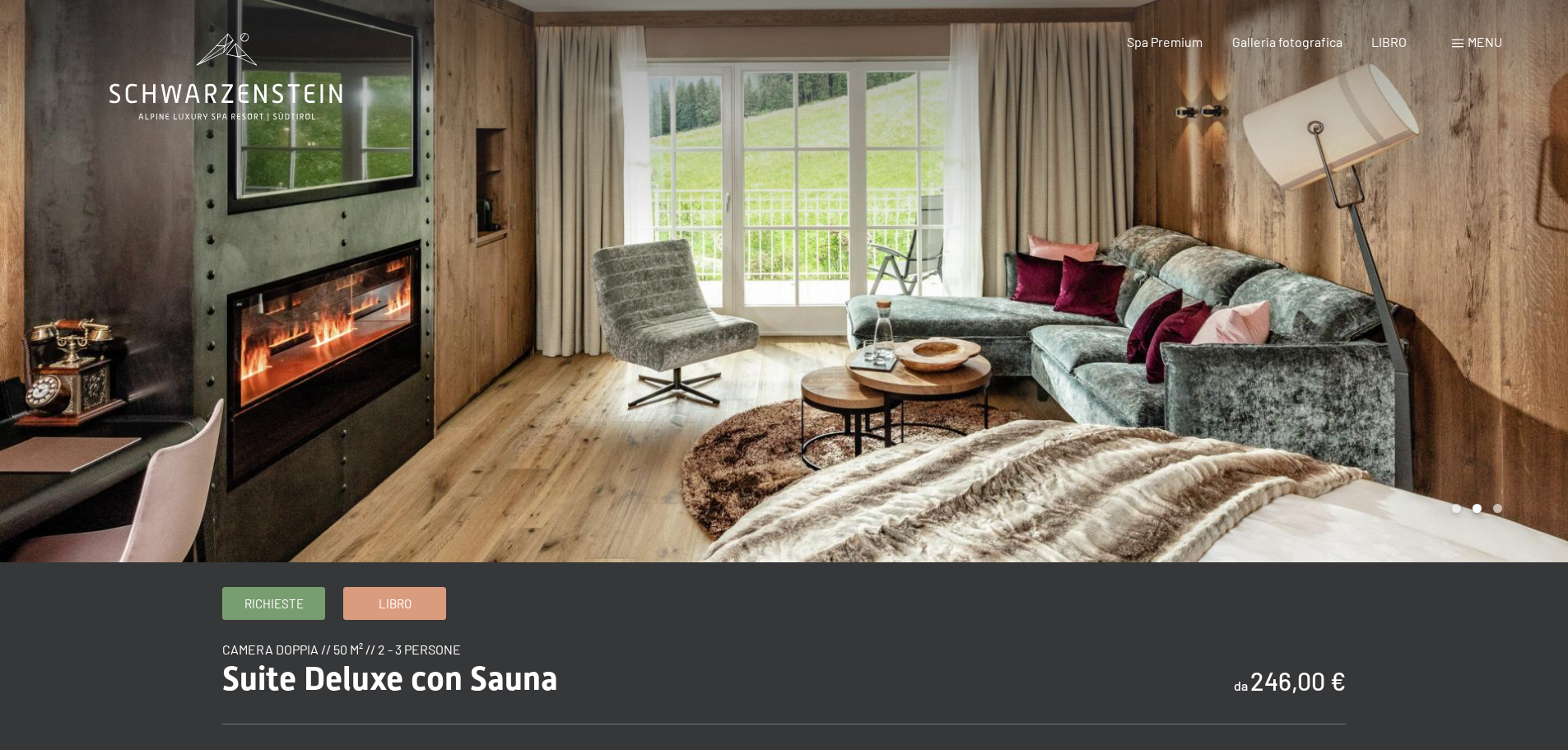
click at [1281, 470] on div at bounding box center [1176, 281] width 784 height 562
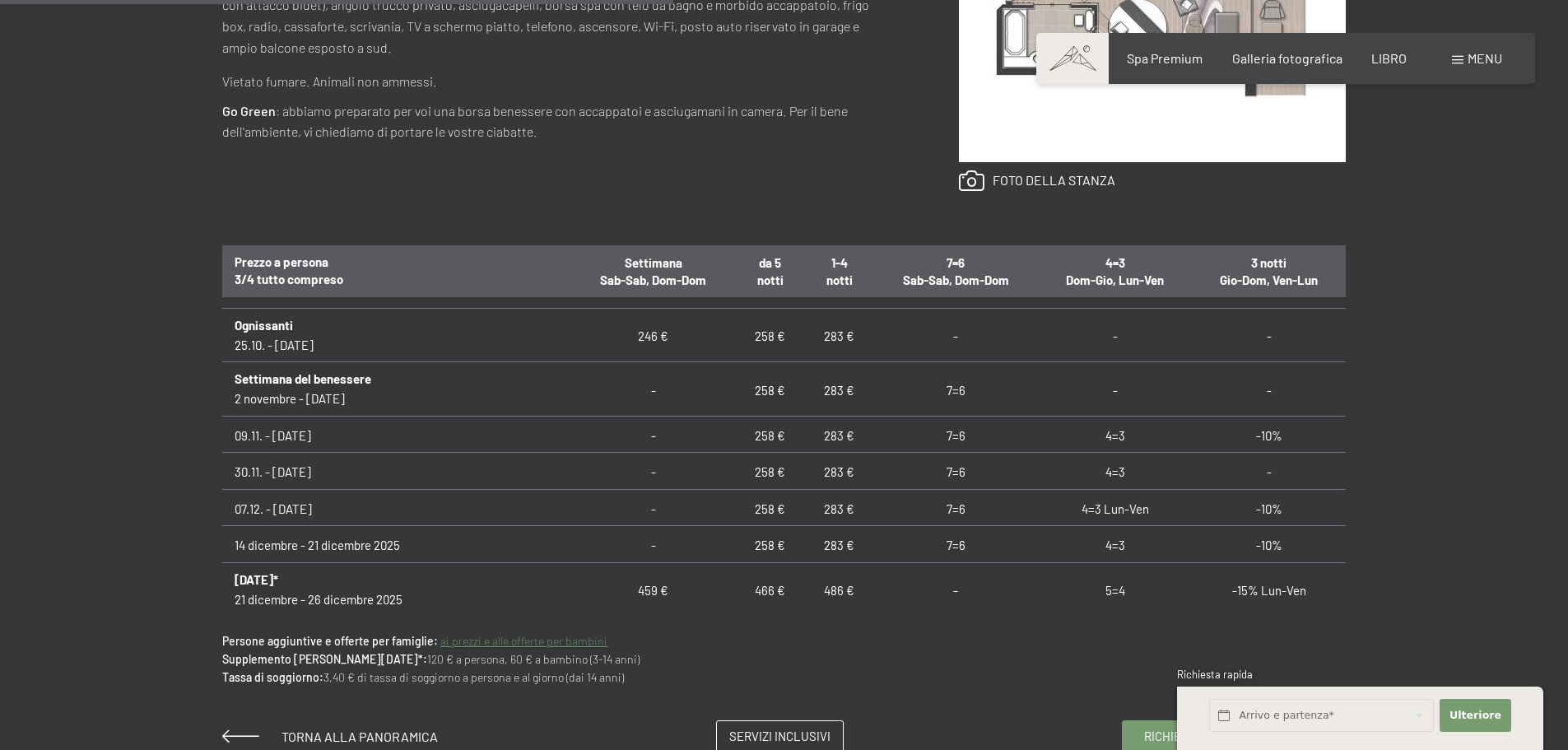
scroll to position [330, 0]
